Goal: Find specific page/section: Find specific page/section

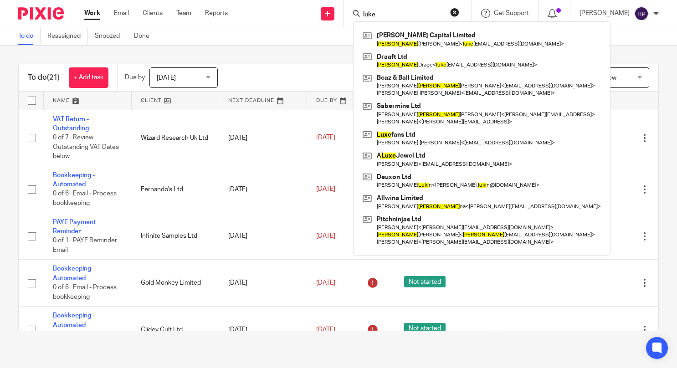
click at [460, 11] on button "reset" at bounding box center [454, 12] width 9 height 9
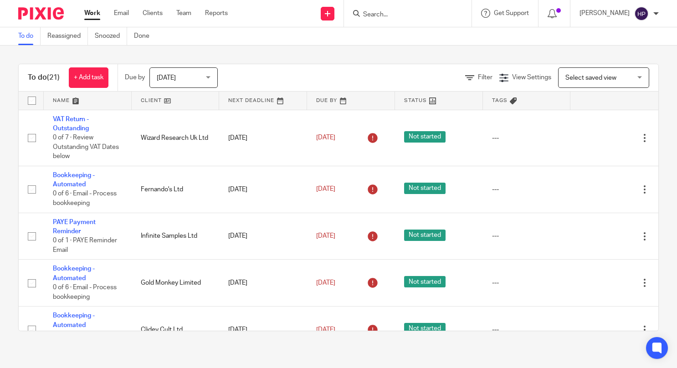
click at [409, 21] on div at bounding box center [408, 13] width 128 height 27
click at [409, 13] on input "Search" at bounding box center [403, 15] width 82 height 8
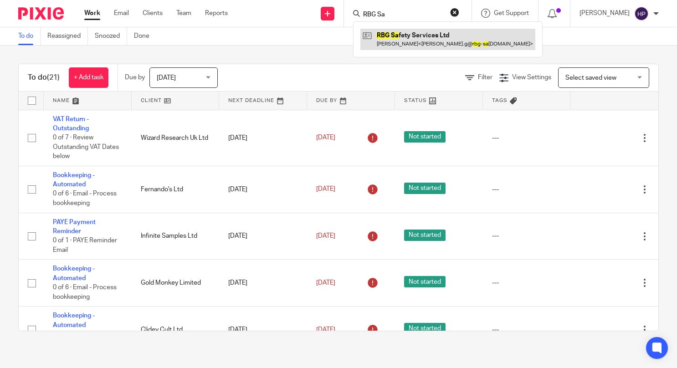
type input "RBG Sa"
click at [441, 38] on link at bounding box center [448, 39] width 175 height 21
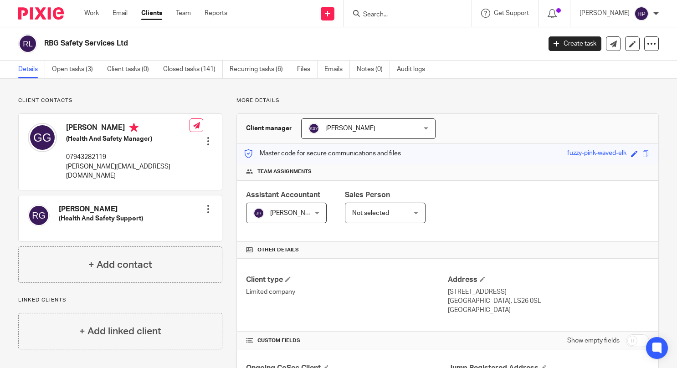
drag, startPoint x: 129, startPoint y: 45, endPoint x: 45, endPoint y: 44, distance: 83.9
click at [45, 44] on h2 "RBG Safety Services Ltd" at bounding box center [240, 44] width 393 height 10
copy h2 "RBG Safety Services Ltd"
drag, startPoint x: 145, startPoint y: 43, endPoint x: 136, endPoint y: 45, distance: 8.9
click at [145, 43] on h2 "RBG Safety Services Ltd" at bounding box center [240, 44] width 393 height 10
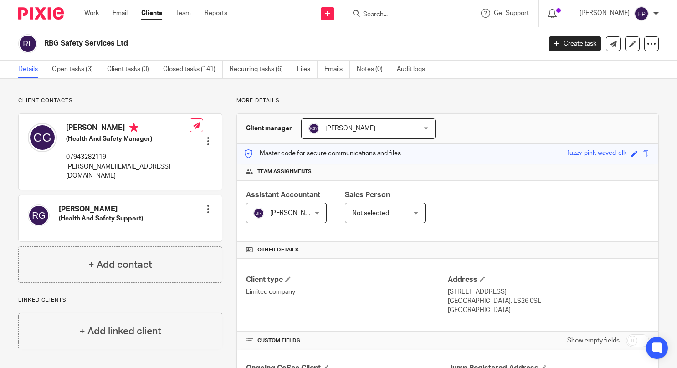
click at [127, 46] on h2 "RBG Safety Services Ltd" at bounding box center [240, 44] width 393 height 10
click at [129, 47] on h2 "RBG Safety Services Ltd" at bounding box center [240, 44] width 393 height 10
drag, startPoint x: 127, startPoint y: 45, endPoint x: 43, endPoint y: 49, distance: 84.0
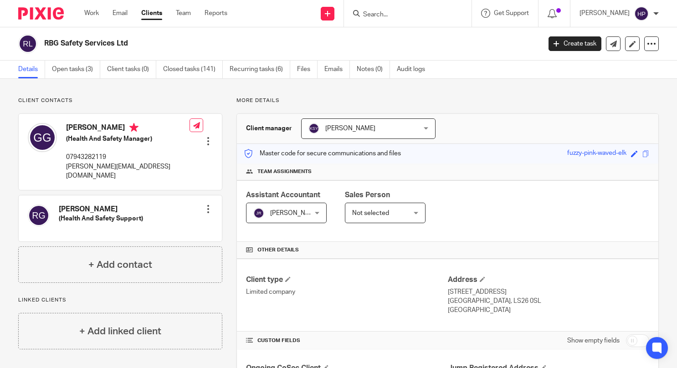
click at [43, 49] on div "RBG Safety Services Ltd" at bounding box center [276, 43] width 517 height 19
copy h2 "RBG Safety Services Ltd"
click at [394, 15] on input "Search" at bounding box center [403, 15] width 82 height 8
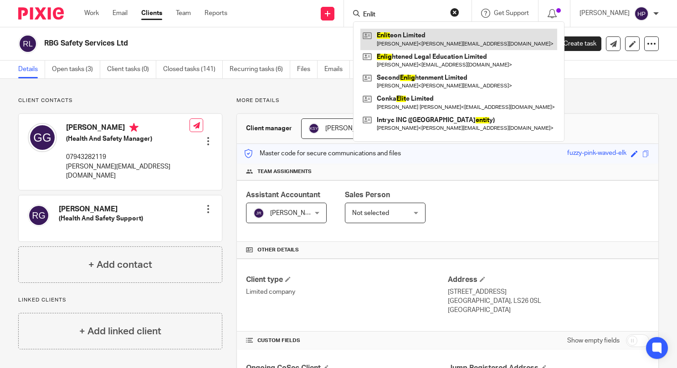
type input "Enlit"
click at [425, 37] on link at bounding box center [459, 39] width 197 height 21
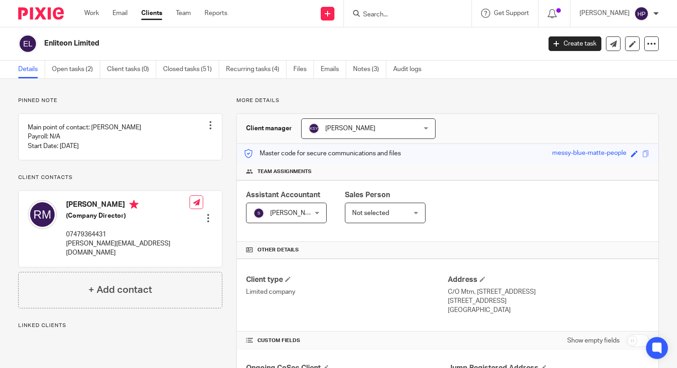
drag, startPoint x: 100, startPoint y: 46, endPoint x: 44, endPoint y: 47, distance: 56.5
click at [44, 47] on div "Enliteon Limited" at bounding box center [276, 43] width 517 height 19
copy h2 "Enliteon Limited"
click at [424, 13] on input "Search" at bounding box center [403, 15] width 82 height 8
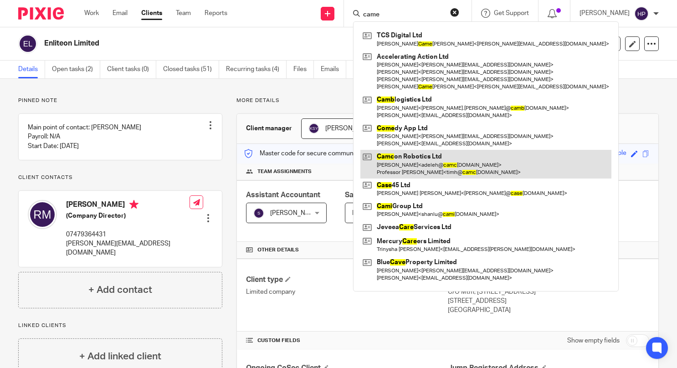
type input "came"
click at [446, 156] on link at bounding box center [486, 164] width 251 height 28
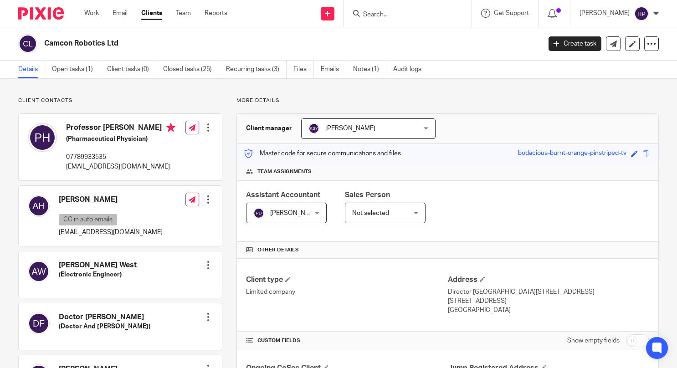
drag, startPoint x: 114, startPoint y: 44, endPoint x: 45, endPoint y: 45, distance: 68.8
click at [45, 45] on h2 "Camcon Robotics Ltd" at bounding box center [240, 44] width 393 height 10
copy h2 "Camcon Robotics Ltd"
click at [398, 18] on input "Search" at bounding box center [403, 15] width 82 height 8
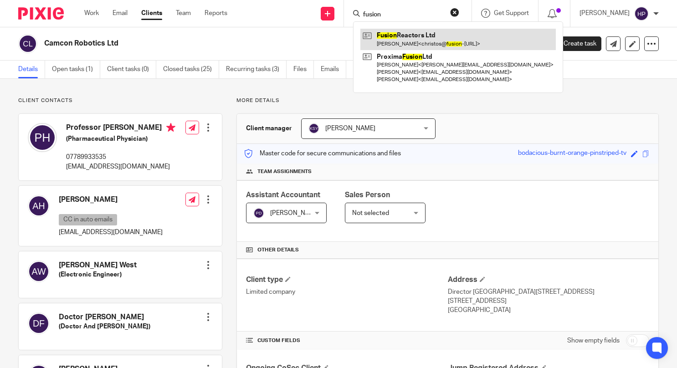
type input "fusion"
click at [415, 44] on link at bounding box center [459, 39] width 196 height 21
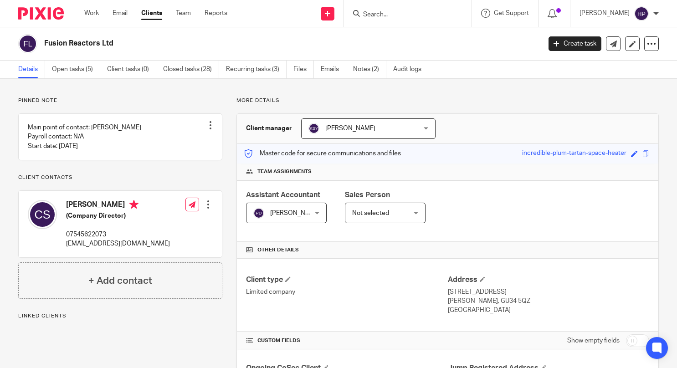
drag, startPoint x: 97, startPoint y: 47, endPoint x: 44, endPoint y: 49, distance: 52.4
click at [44, 49] on div "Fusion Reactors Ltd" at bounding box center [276, 43] width 517 height 19
copy h2 "Fusion Reactors Ltd"
